Goal: Task Accomplishment & Management: Use online tool/utility

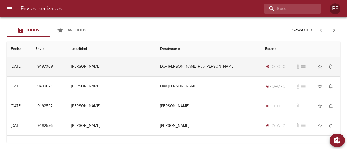
click at [142, 71] on td "[PERSON_NAME]" at bounding box center [111, 67] width 89 height 20
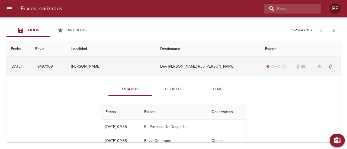
click at [144, 68] on td "[PERSON_NAME]" at bounding box center [111, 67] width 89 height 20
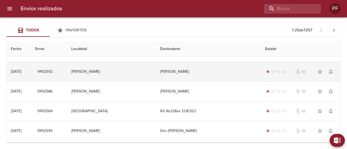
scroll to position [54, 0]
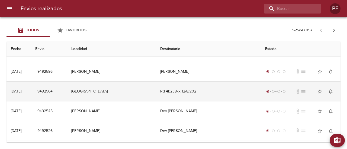
click at [166, 97] on td "Rd 4b238xx 12/8/202" at bounding box center [208, 92] width 105 height 20
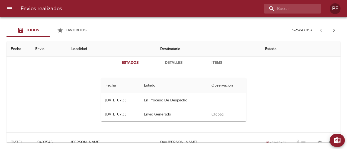
scroll to position [81, 0]
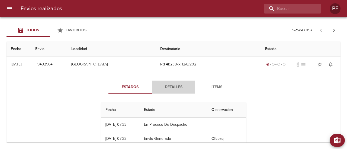
click at [176, 85] on span "Detalles" at bounding box center [173, 87] width 37 height 7
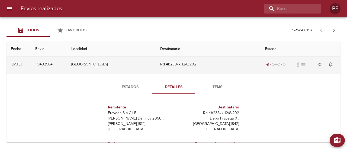
click at [179, 67] on td "Rd 4b238xx 12/8/202" at bounding box center [208, 65] width 105 height 20
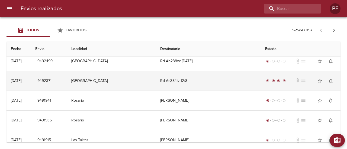
scroll to position [163, 0]
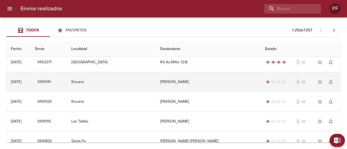
click at [187, 84] on td "[PERSON_NAME]" at bounding box center [208, 82] width 105 height 20
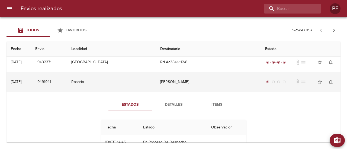
scroll to position [190, 0]
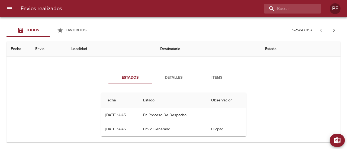
click at [176, 75] on span "Detalles" at bounding box center [173, 78] width 37 height 7
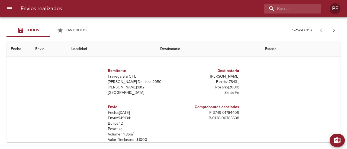
scroll to position [136, 0]
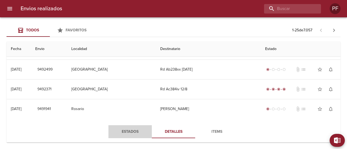
click at [127, 137] on button "Estados" at bounding box center [129, 131] width 43 height 13
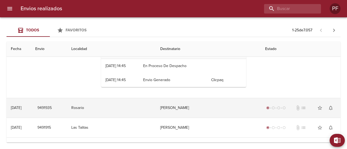
scroll to position [244, 0]
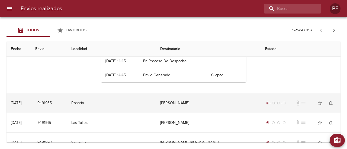
click at [139, 95] on td "Rosario" at bounding box center [111, 104] width 89 height 20
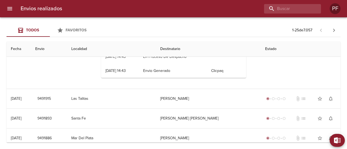
scroll to position [379, 0]
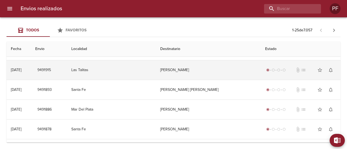
click at [146, 71] on td "Las Talitas" at bounding box center [111, 70] width 89 height 20
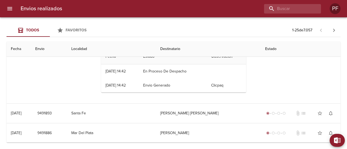
scroll to position [488, 0]
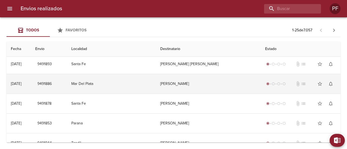
click at [149, 83] on td "Mar Del Plata" at bounding box center [111, 84] width 89 height 20
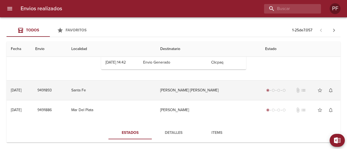
scroll to position [461, 0]
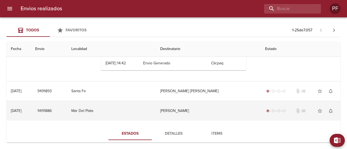
click at [170, 109] on td "[PERSON_NAME]" at bounding box center [208, 111] width 105 height 20
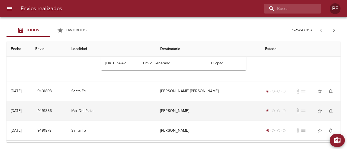
drag, startPoint x: 166, startPoint y: 110, endPoint x: 202, endPoint y: 110, distance: 35.2
click at [202, 110] on td "[PERSON_NAME]" at bounding box center [208, 111] width 105 height 20
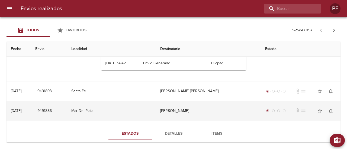
drag, startPoint x: 168, startPoint y: 110, endPoint x: 191, endPoint y: 110, distance: 23.3
click at [191, 110] on td "[PERSON_NAME]" at bounding box center [208, 111] width 105 height 20
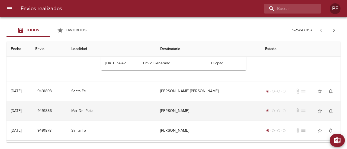
click at [191, 110] on td "[PERSON_NAME]" at bounding box center [208, 111] width 105 height 20
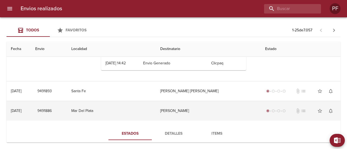
click at [191, 110] on td "[PERSON_NAME]" at bounding box center [208, 111] width 105 height 20
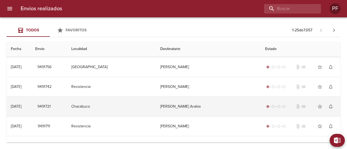
scroll to position [654, 0]
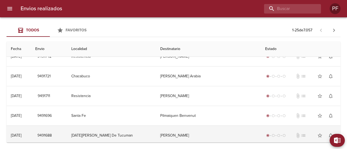
click at [204, 128] on td "[PERSON_NAME]" at bounding box center [208, 136] width 105 height 20
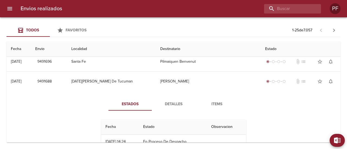
click at [175, 101] on span "Detalles" at bounding box center [173, 104] width 37 height 7
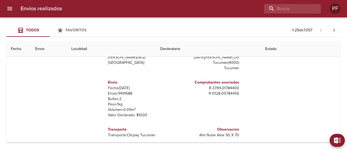
scroll to position [792, 0]
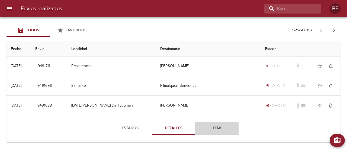
click at [217, 125] on span "Items" at bounding box center [216, 128] width 37 height 7
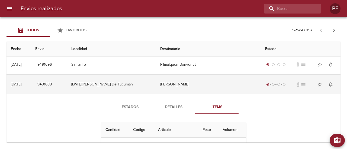
scroll to position [722, 0]
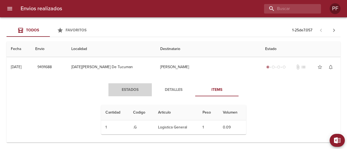
click at [133, 87] on span "Estados" at bounding box center [130, 90] width 37 height 7
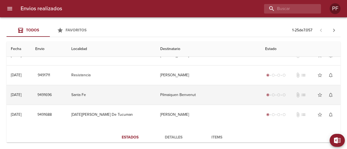
scroll to position [682, 0]
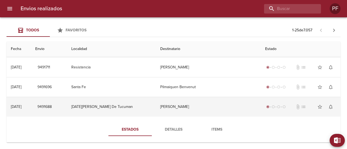
drag, startPoint x: 169, startPoint y: 104, endPoint x: 206, endPoint y: 102, distance: 37.4
click at [206, 102] on td "[PERSON_NAME]" at bounding box center [208, 107] width 105 height 20
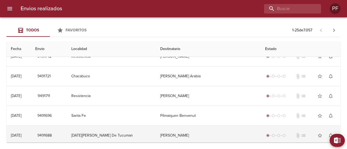
click at [165, 129] on td "[PERSON_NAME]" at bounding box center [208, 136] width 105 height 20
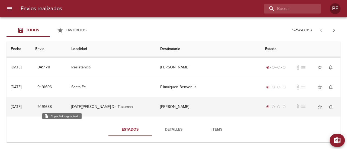
click at [53, 104] on button "9491688" at bounding box center [44, 107] width 19 height 10
click at [31, 106] on td "12/08 12/08/2025" at bounding box center [19, 107] width 24 height 20
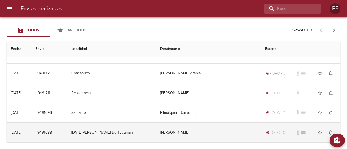
scroll to position [654, 0]
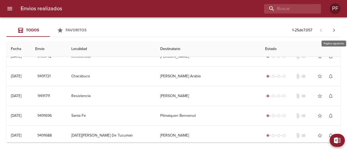
click at [334, 30] on icon "button" at bounding box center [334, 30] width 2 height 3
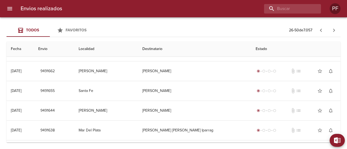
scroll to position [0, 0]
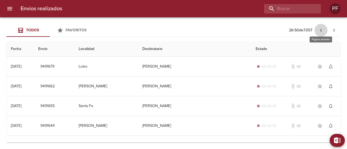
click at [324, 33] on icon "button" at bounding box center [321, 30] width 7 height 7
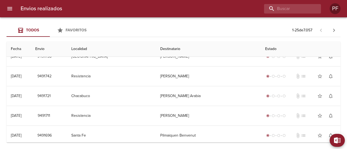
scroll to position [406, 0]
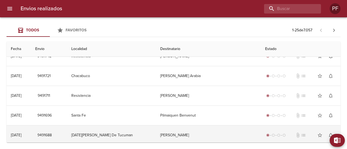
click at [126, 136] on td "[DATE][PERSON_NAME] De Tucuman" at bounding box center [111, 136] width 89 height 20
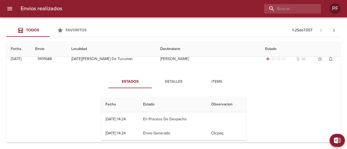
scroll to position [489, 0]
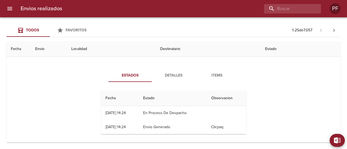
click at [178, 76] on span "Detalles" at bounding box center [173, 75] width 37 height 7
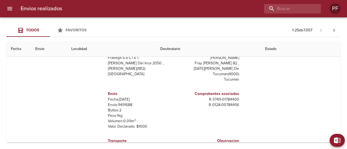
scroll to position [543, 0]
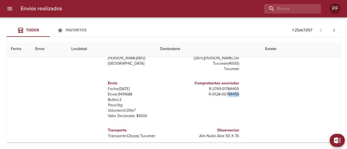
drag, startPoint x: 226, startPoint y: 87, endPoint x: 242, endPoint y: 87, distance: 16.3
click at [242, 87] on div "Remitente Fravega S a C I E I Puente Del Inca 2050 , Carlos Spegazzini ( 1812 )…" at bounding box center [173, 86] width 149 height 108
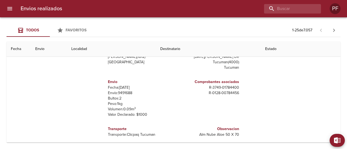
click at [67, 46] on th "Envio" at bounding box center [49, 48] width 36 height 15
click at [137, 46] on th "Localidad" at bounding box center [111, 48] width 89 height 15
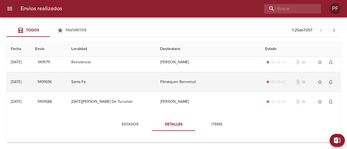
scroll to position [436, 0]
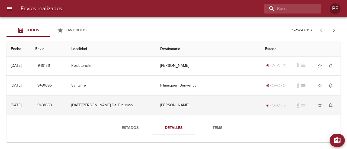
click at [210, 100] on td "[PERSON_NAME]" at bounding box center [208, 106] width 105 height 20
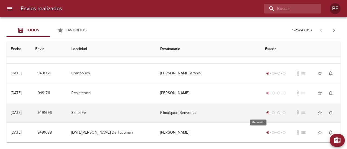
scroll to position [406, 0]
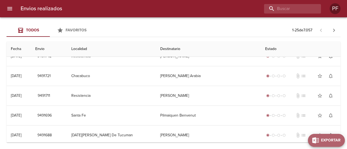
click at [334, 140] on span "Exportar" at bounding box center [331, 140] width 20 height 7
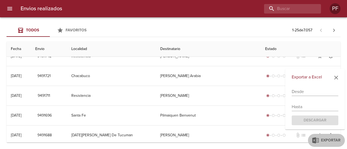
click at [320, 93] on input "text" at bounding box center [315, 92] width 47 height 9
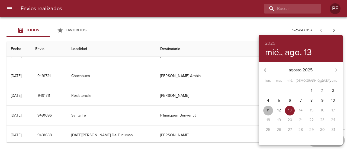
click at [270, 110] on span "11" at bounding box center [268, 110] width 10 height 5
type input "11/08/2025"
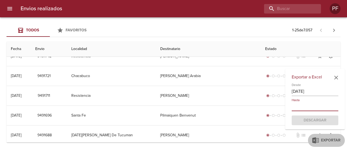
click at [315, 106] on input "text" at bounding box center [315, 107] width 47 height 9
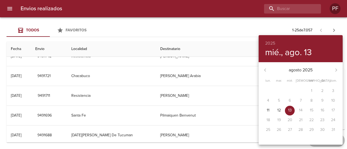
click at [291, 109] on span "13" at bounding box center [290, 110] width 10 height 5
type input "[DATE]"
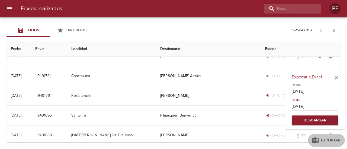
click at [322, 120] on span "Descargar" at bounding box center [315, 120] width 38 height 7
